Goal: Transaction & Acquisition: Purchase product/service

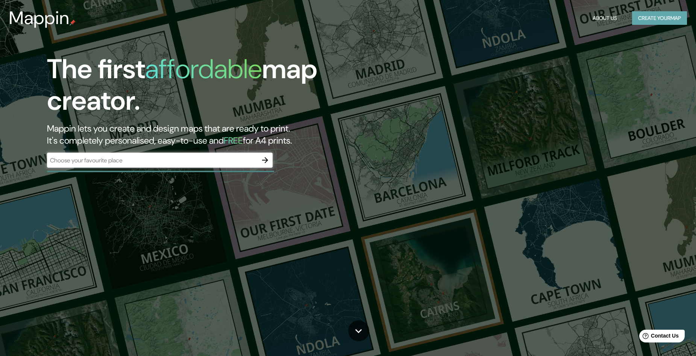
click at [665, 22] on button "Create your map" at bounding box center [659, 18] width 55 height 14
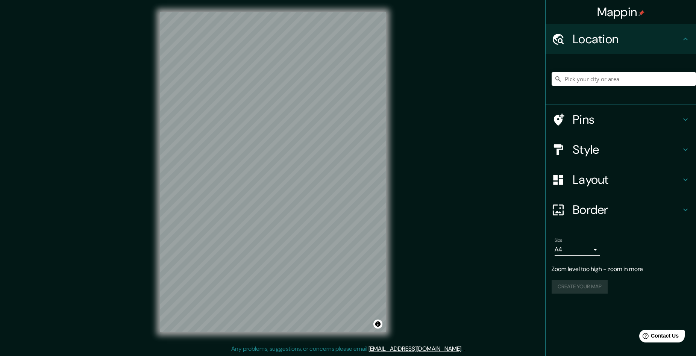
click at [577, 114] on h4 "Pins" at bounding box center [627, 119] width 108 height 15
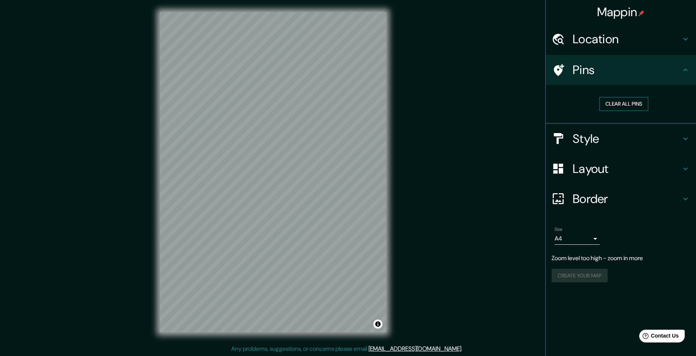
click at [618, 103] on button "Clear all pins" at bounding box center [623, 104] width 49 height 14
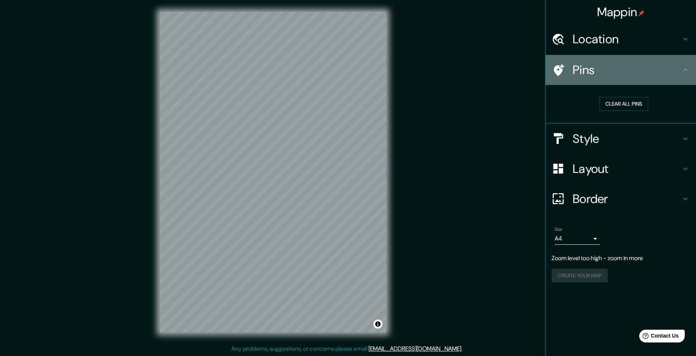
click at [686, 74] on icon at bounding box center [685, 69] width 9 height 9
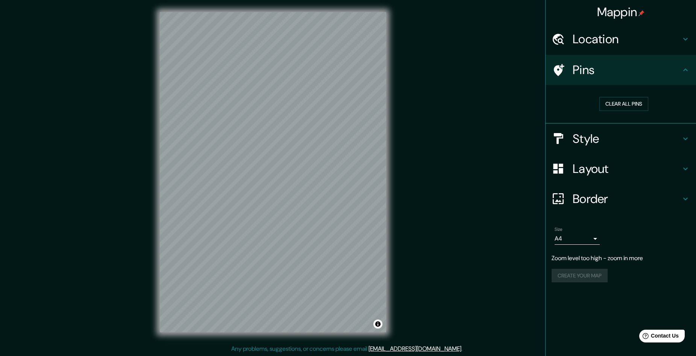
click at [688, 44] on div "Location" at bounding box center [621, 39] width 150 height 30
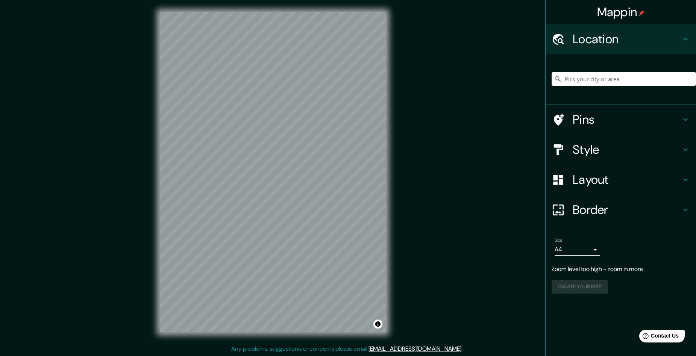
click at [688, 44] on div "Location" at bounding box center [621, 39] width 150 height 30
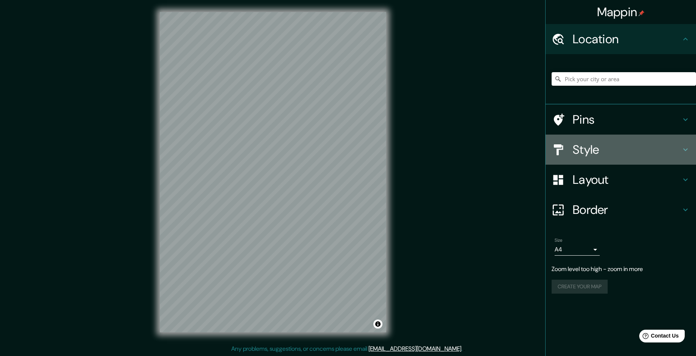
click at [671, 143] on h4 "Style" at bounding box center [627, 149] width 108 height 15
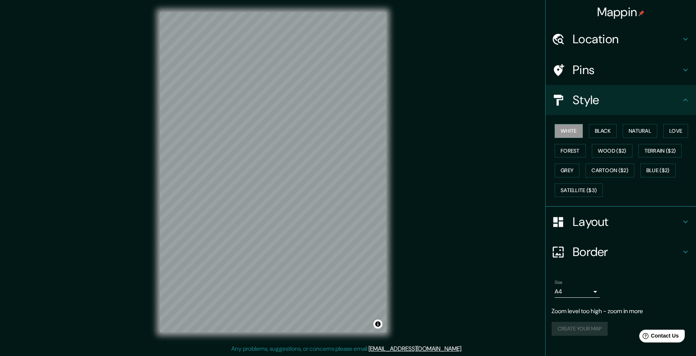
click at [600, 218] on h4 "Layout" at bounding box center [627, 221] width 108 height 15
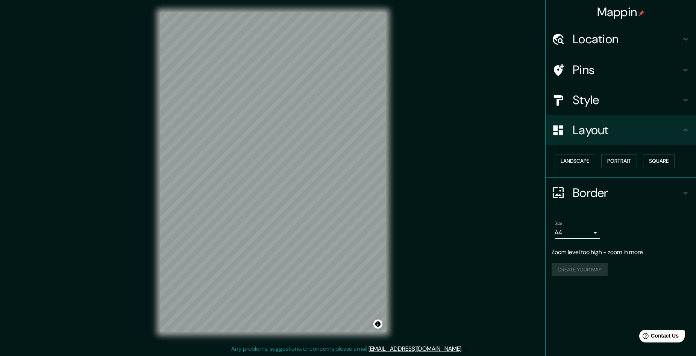
click at [605, 203] on div "Border" at bounding box center [621, 193] width 150 height 30
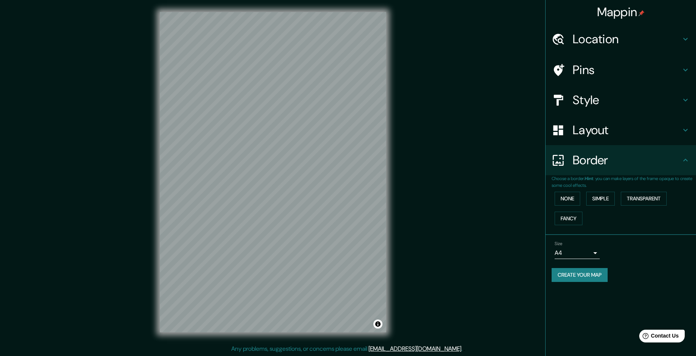
click at [592, 136] on h4 "Layout" at bounding box center [627, 130] width 108 height 15
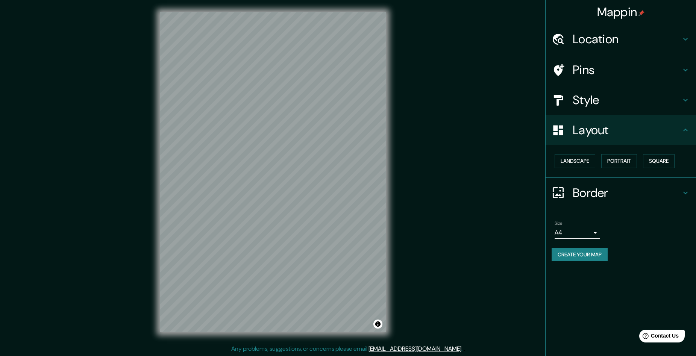
click at [591, 100] on h4 "Style" at bounding box center [627, 99] width 108 height 15
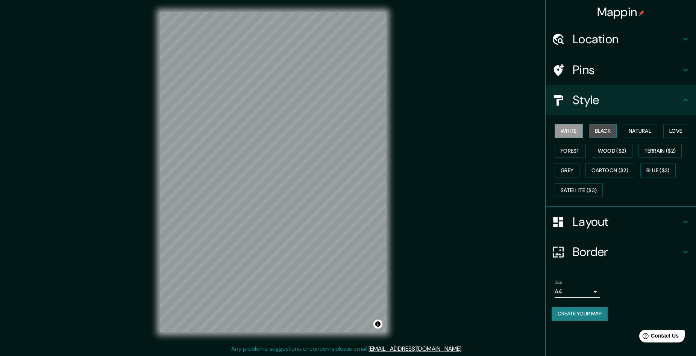
click at [605, 133] on button "Black" at bounding box center [603, 131] width 28 height 14
click at [633, 132] on button "Natural" at bounding box center [640, 131] width 35 height 14
click at [671, 129] on button "Love" at bounding box center [675, 131] width 25 height 14
click at [664, 148] on button "Terrain ($2)" at bounding box center [660, 151] width 44 height 14
click at [565, 151] on button "Forest" at bounding box center [570, 151] width 31 height 14
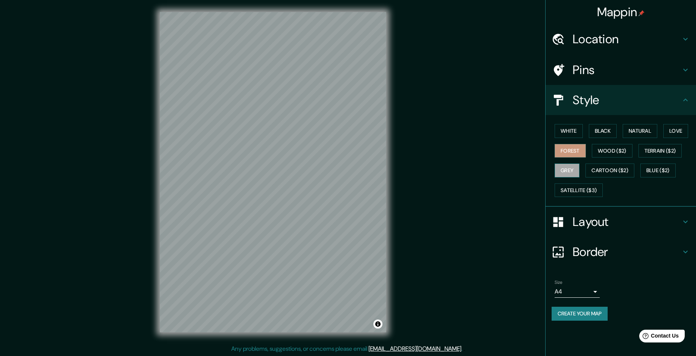
click at [568, 167] on button "Grey" at bounding box center [567, 171] width 25 height 14
click at [580, 188] on button "Satellite ($3)" at bounding box center [579, 190] width 48 height 14
click at [653, 169] on button "Blue ($2)" at bounding box center [657, 171] width 35 height 14
click at [581, 192] on button "Satellite ($3)" at bounding box center [579, 190] width 48 height 14
click at [568, 165] on button "Grey" at bounding box center [567, 171] width 25 height 14
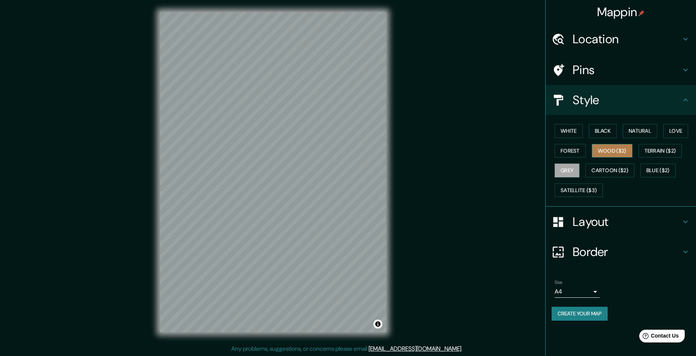
click at [614, 148] on button "Wood ($2)" at bounding box center [612, 151] width 41 height 14
click at [610, 183] on div "White Black Natural Love Forest Wood ($2) Terrain ($2) Grey Cartoon ($2) Blue (…" at bounding box center [624, 160] width 144 height 79
click at [613, 177] on button "Cartoon ($2)" at bounding box center [609, 171] width 49 height 14
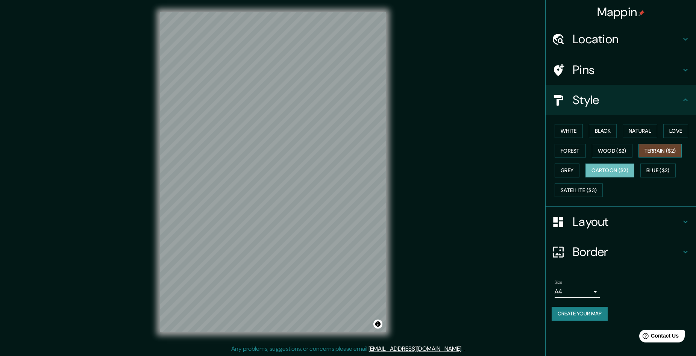
click at [647, 152] on button "Terrain ($2)" at bounding box center [660, 151] width 44 height 14
click at [649, 131] on button "Natural" at bounding box center [640, 131] width 35 height 14
